Goal: Find specific page/section: Find specific page/section

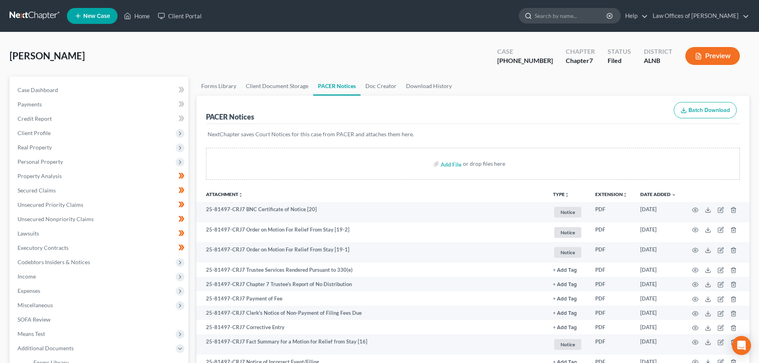
click at [573, 17] on input "search" at bounding box center [570, 15] width 73 height 15
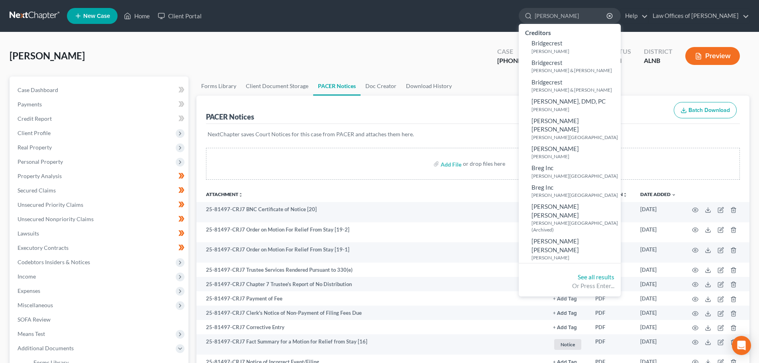
type input "[PERSON_NAME]"
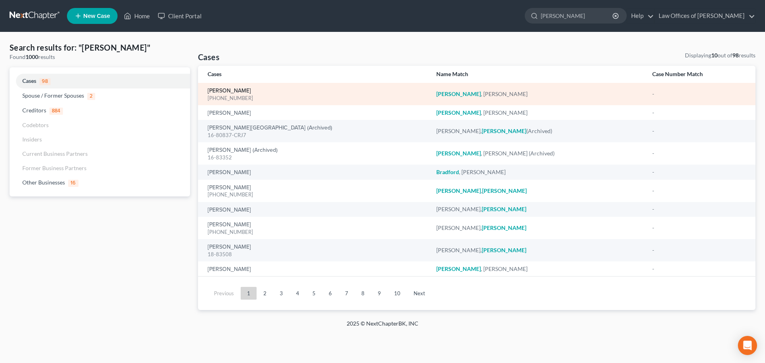
click at [220, 90] on link "[PERSON_NAME]" at bounding box center [228, 91] width 43 height 6
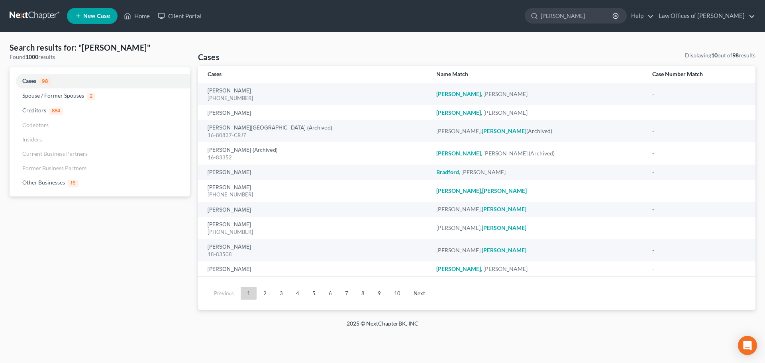
select select "4"
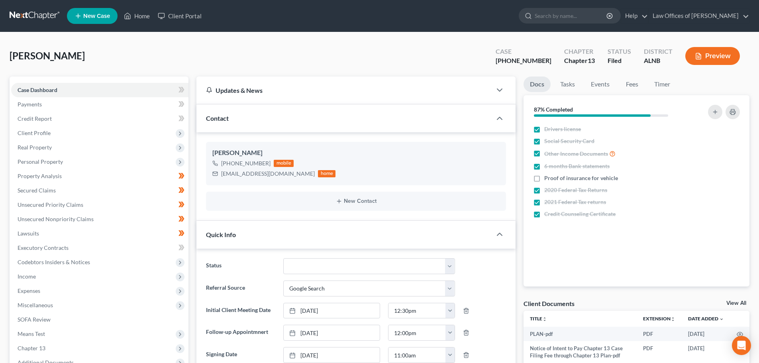
click at [743, 304] on link "View All" at bounding box center [736, 303] width 20 height 6
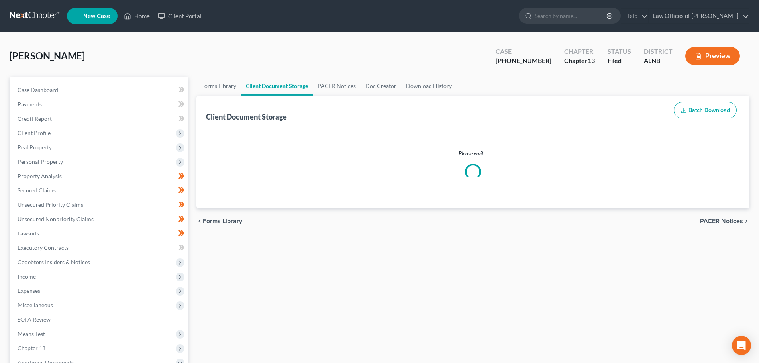
select select "23"
select select "5"
select select "19"
select select "22"
select select "10"
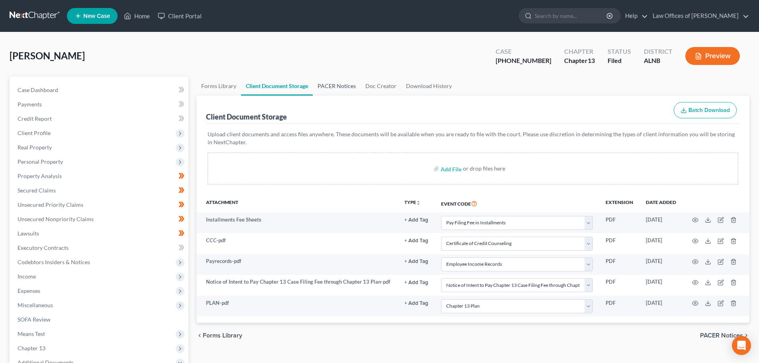
click at [325, 87] on link "PACER Notices" at bounding box center [337, 85] width 48 height 19
